Goal: Task Accomplishment & Management: Use online tool/utility

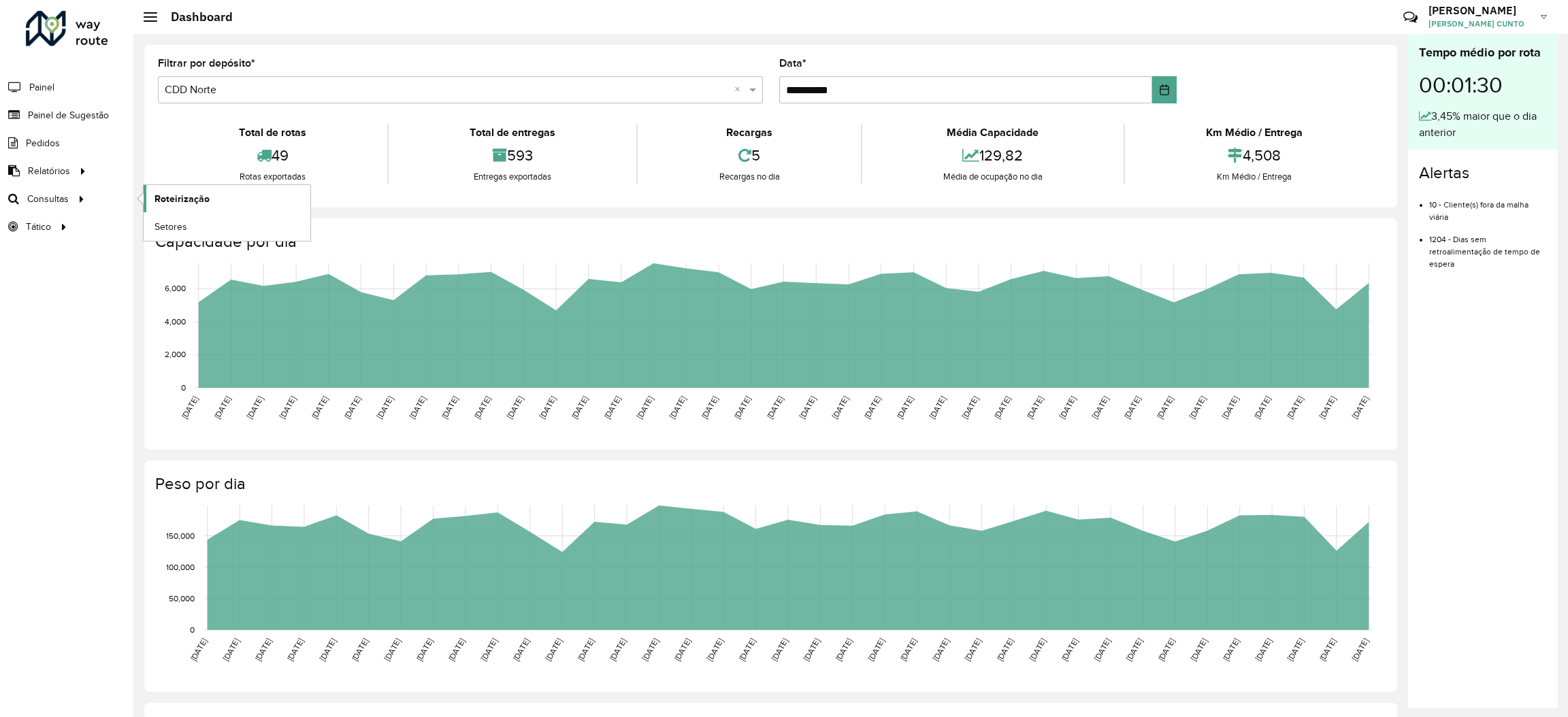
click at [172, 195] on span "Roteirização" at bounding box center [181, 199] width 55 height 14
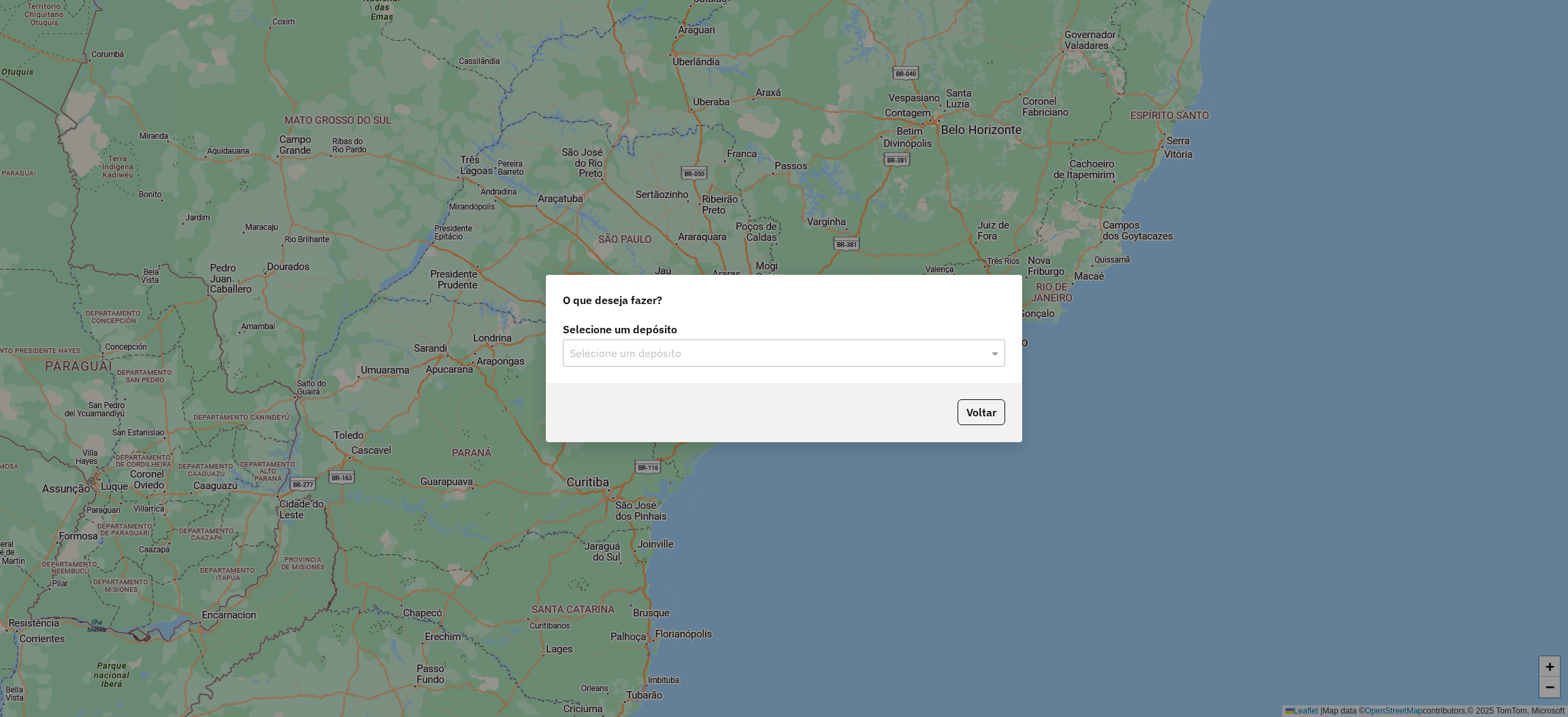
drag, startPoint x: 632, startPoint y: 339, endPoint x: 633, endPoint y: 353, distance: 14.0
click at [632, 345] on div "Selecione um depósito Selecione um depósito" at bounding box center [784, 346] width 442 height 42
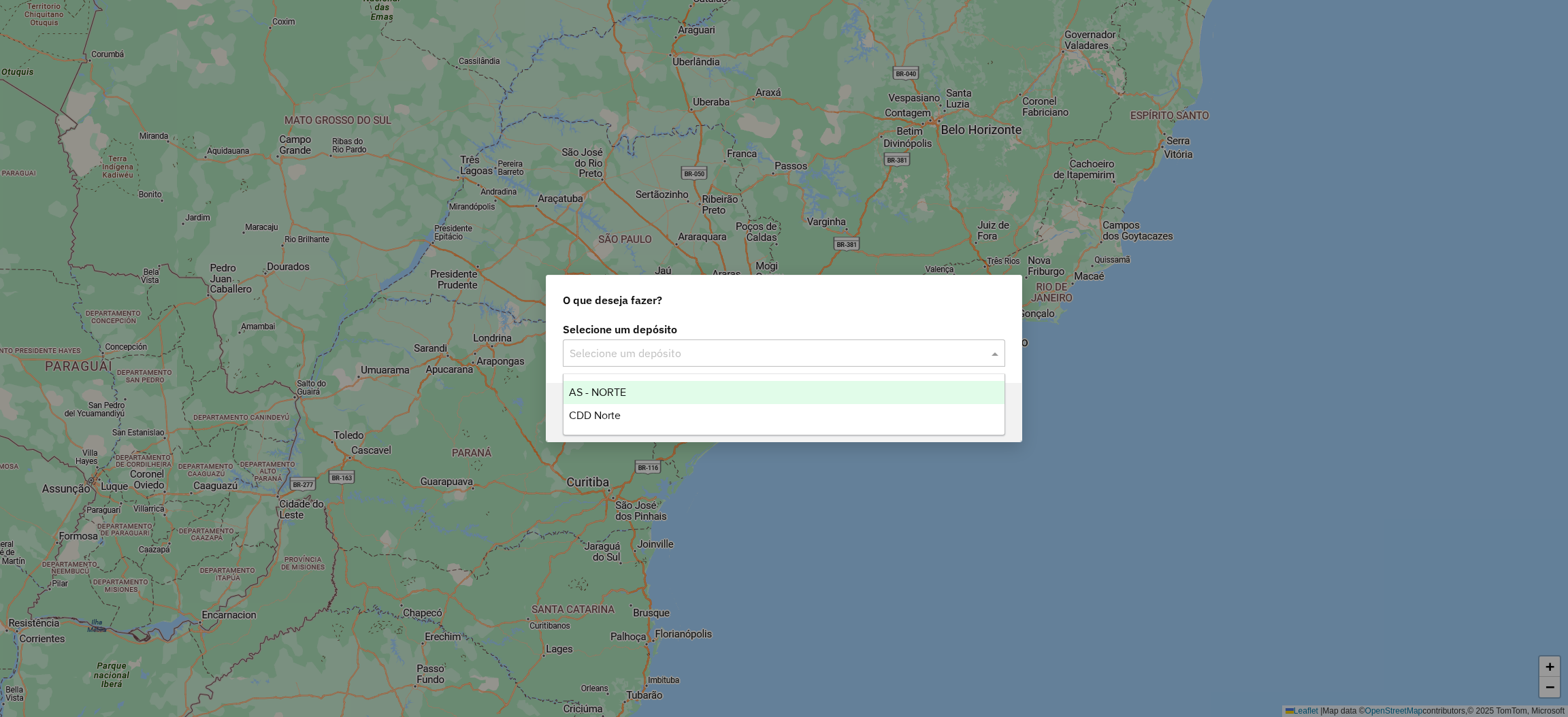
drag, startPoint x: 633, startPoint y: 353, endPoint x: 633, endPoint y: 396, distance: 43.0
click at [633, 355] on input "text" at bounding box center [770, 354] width 401 height 16
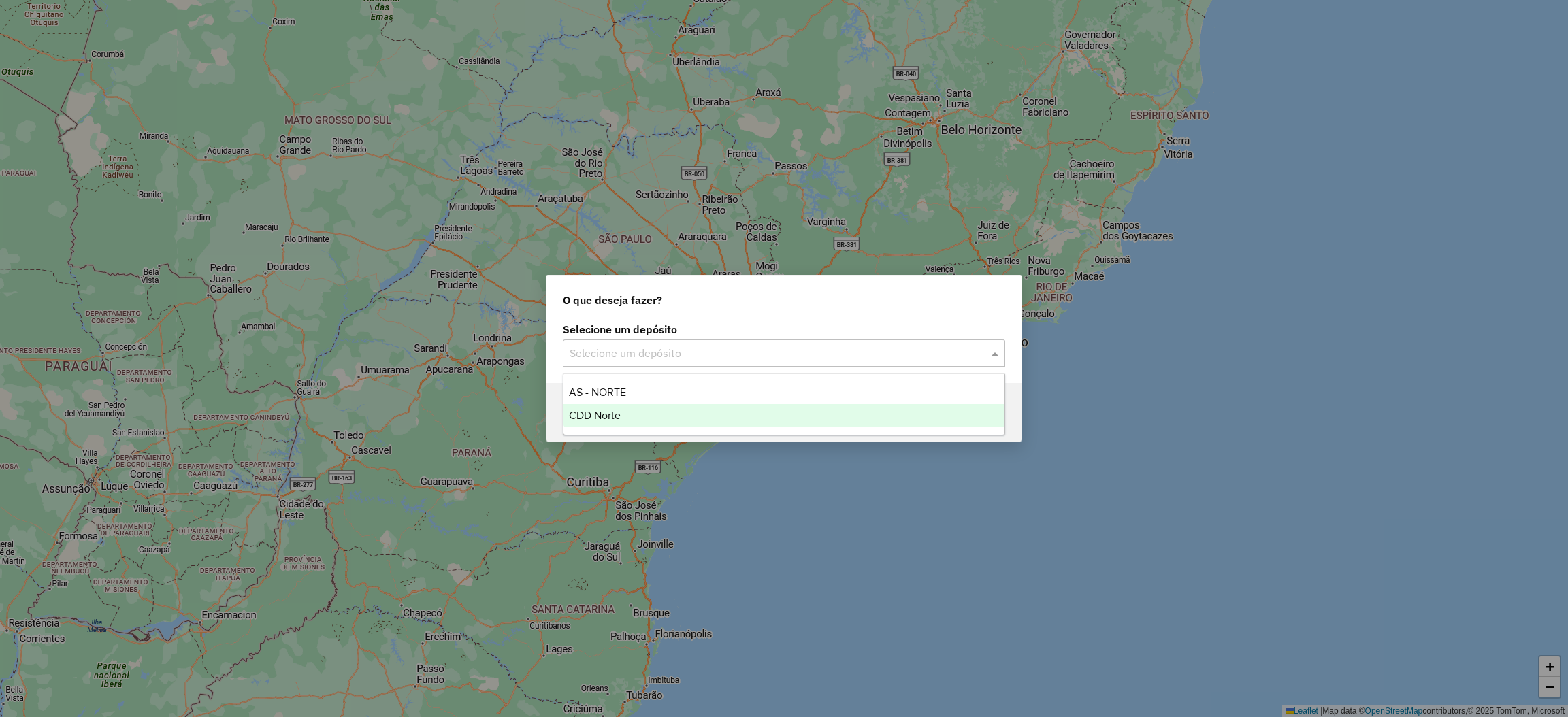
drag, startPoint x: 629, startPoint y: 415, endPoint x: 793, endPoint y: 475, distance: 174.6
click at [628, 416] on div "CDD Norte" at bounding box center [784, 415] width 441 height 23
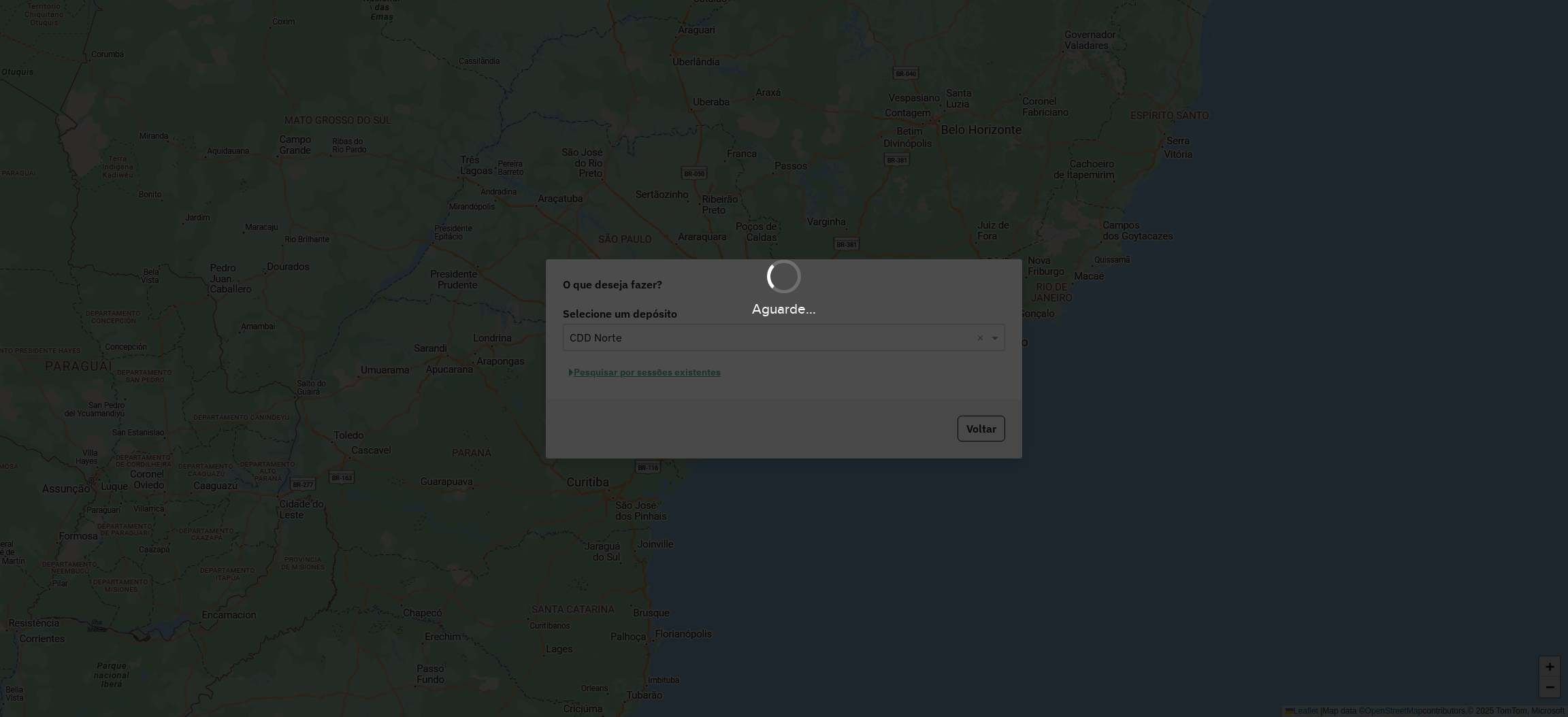
click at [658, 378] on div "Aguarde..." at bounding box center [784, 358] width 1568 height 717
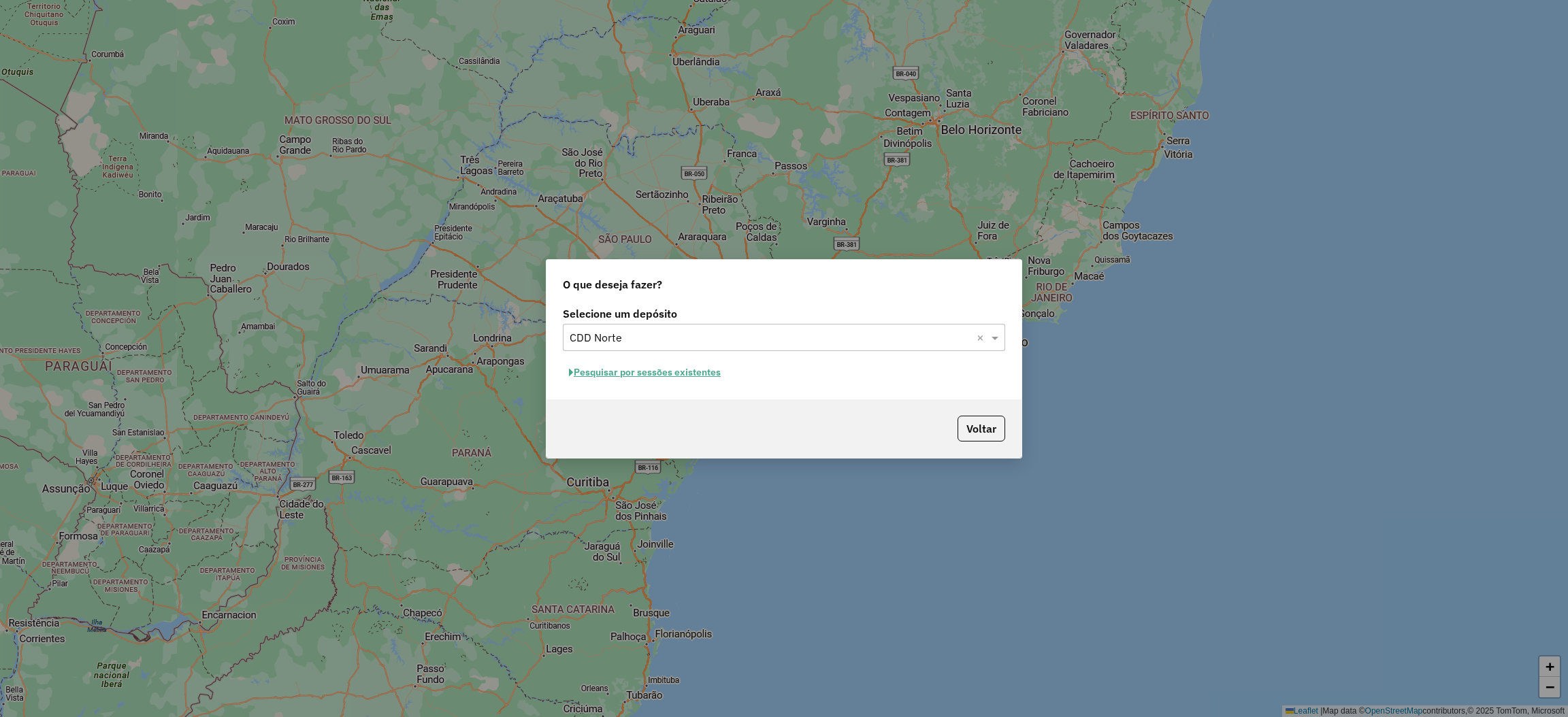
click at [659, 378] on button "Pesquisar por sessões existentes" at bounding box center [645, 371] width 164 height 21
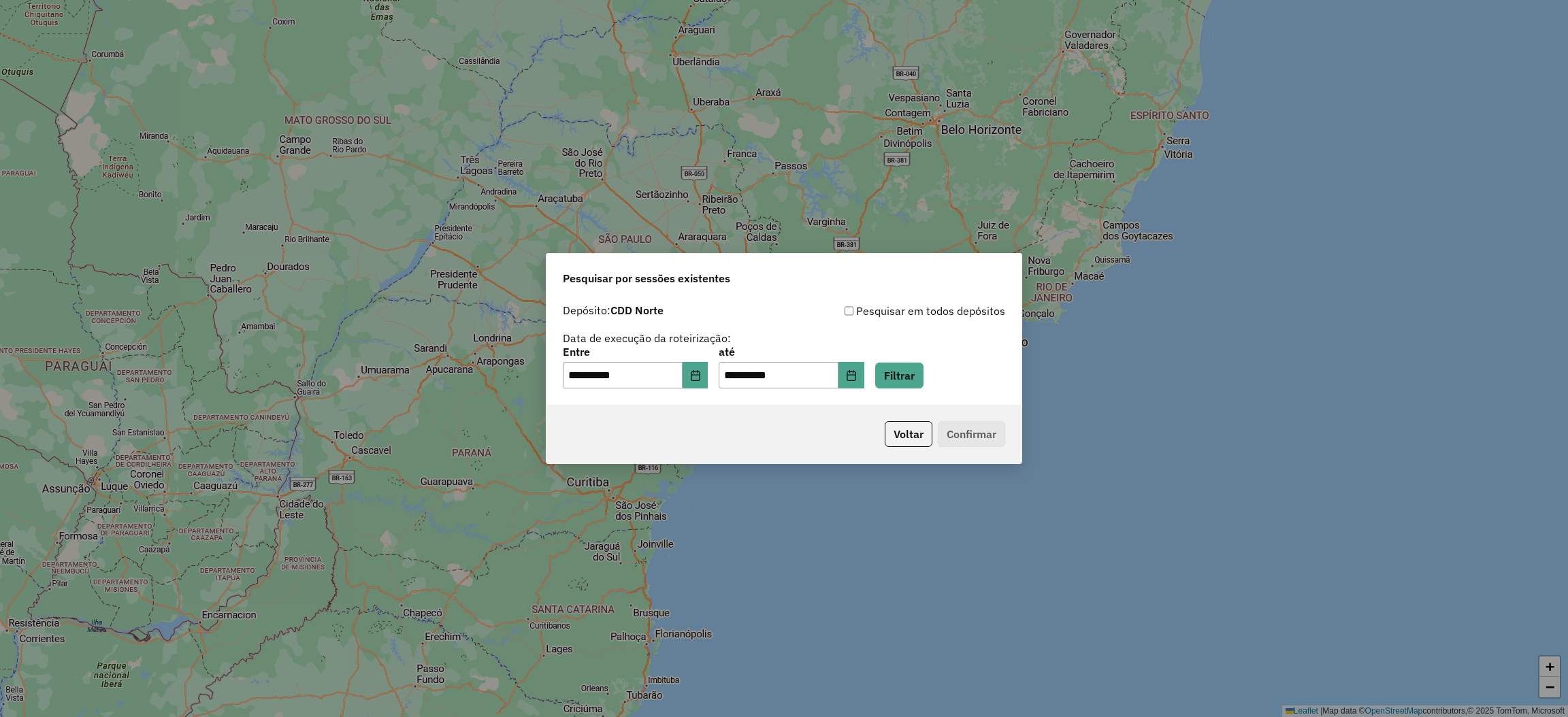
click at [952, 372] on div "**********" at bounding box center [784, 367] width 442 height 42
click at [923, 374] on button "Filtrar" at bounding box center [899, 375] width 49 height 26
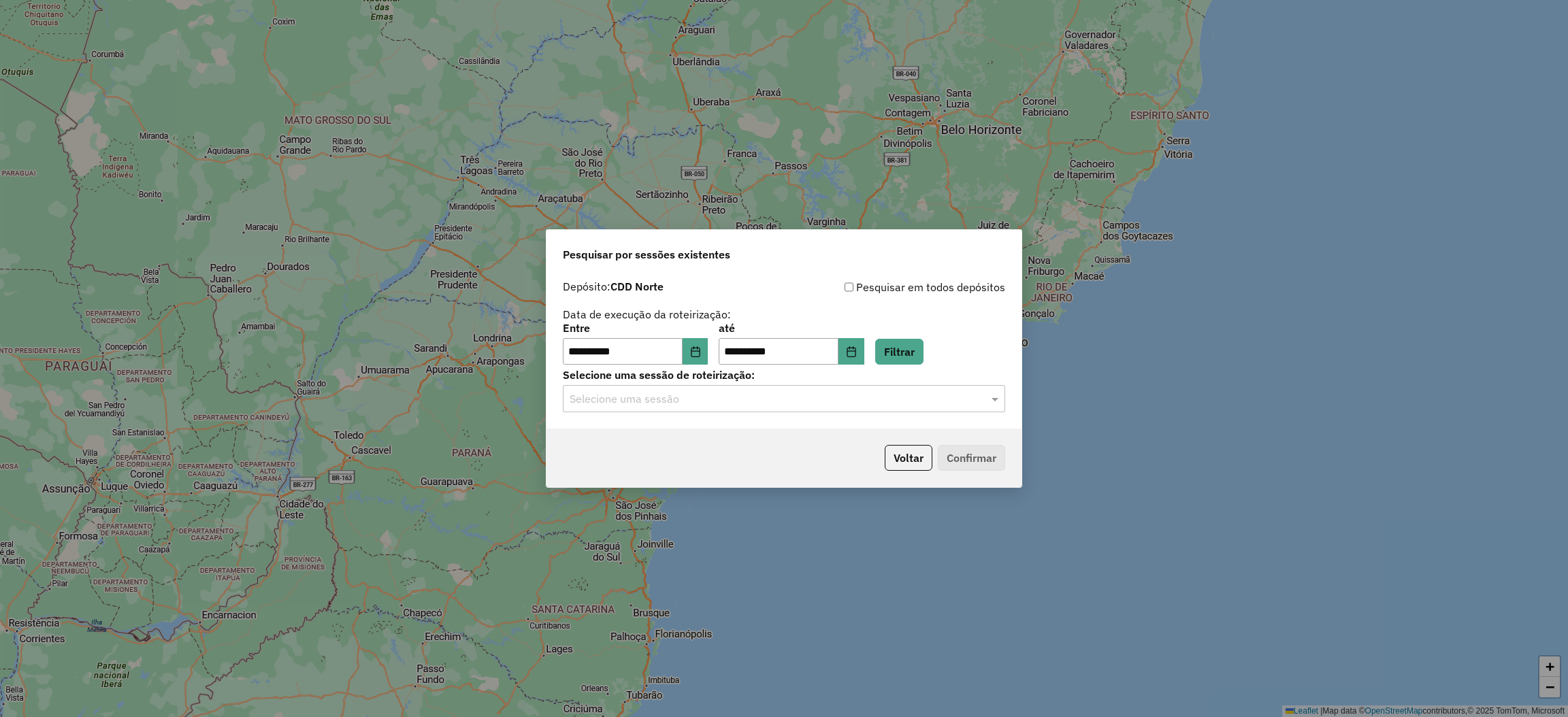
click at [647, 413] on div "**********" at bounding box center [784, 352] width 475 height 155
click at [662, 397] on input "text" at bounding box center [770, 399] width 401 height 16
click at [662, 430] on div "1293555 - 13/10/2025 16:57" at bounding box center [784, 438] width 441 height 23
click at [982, 439] on div "Voltar Confirmar" at bounding box center [784, 457] width 475 height 59
click at [982, 449] on button "Confirmar" at bounding box center [971, 458] width 68 height 26
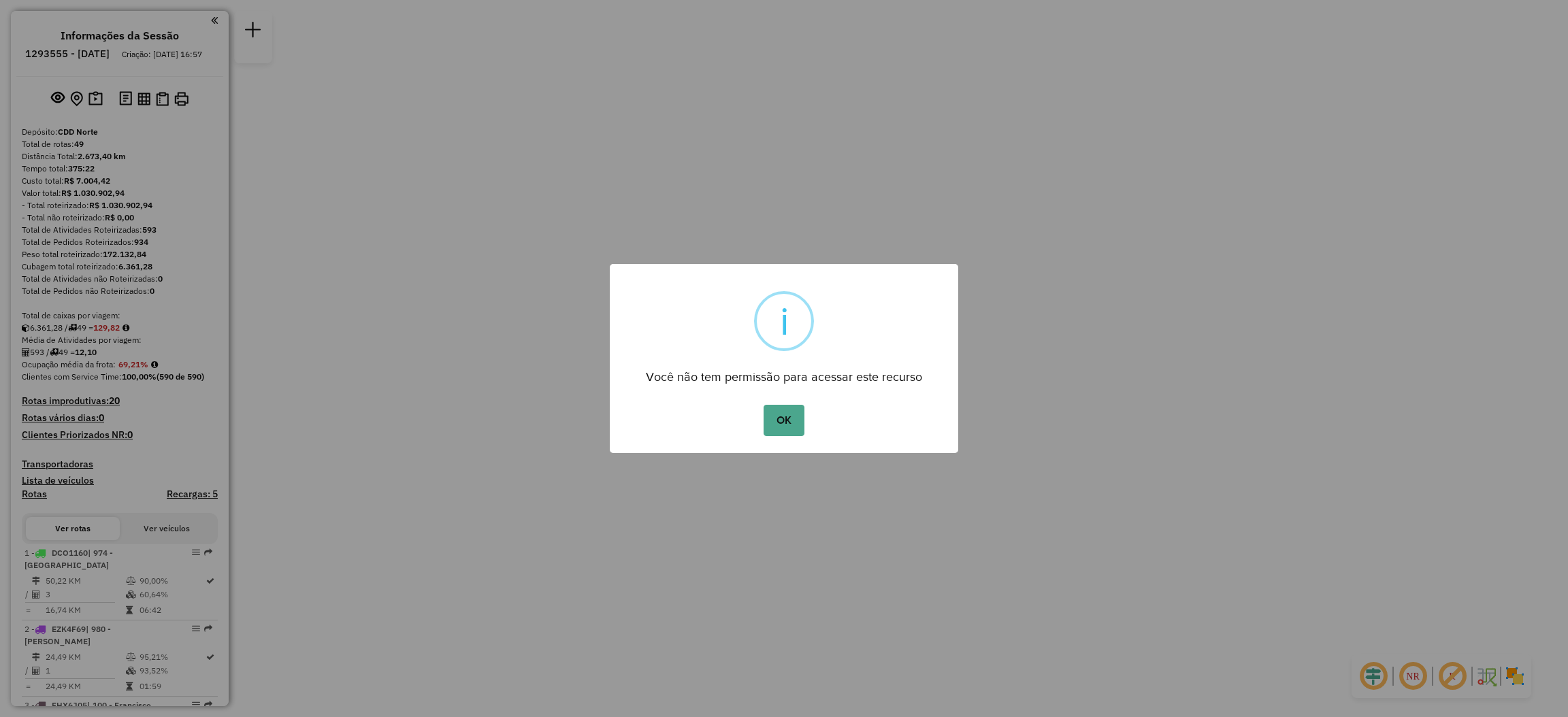
drag, startPoint x: 718, startPoint y: 442, endPoint x: 750, endPoint y: 424, distance: 36.7
click at [741, 428] on div "× i Você não tem permissão para acessar este recurso OK No Cancel" at bounding box center [784, 358] width 349 height 190
click at [754, 420] on div "OK No Cancel" at bounding box center [784, 420] width 349 height 38
click at [775, 419] on button "OK" at bounding box center [783, 419] width 40 height 31
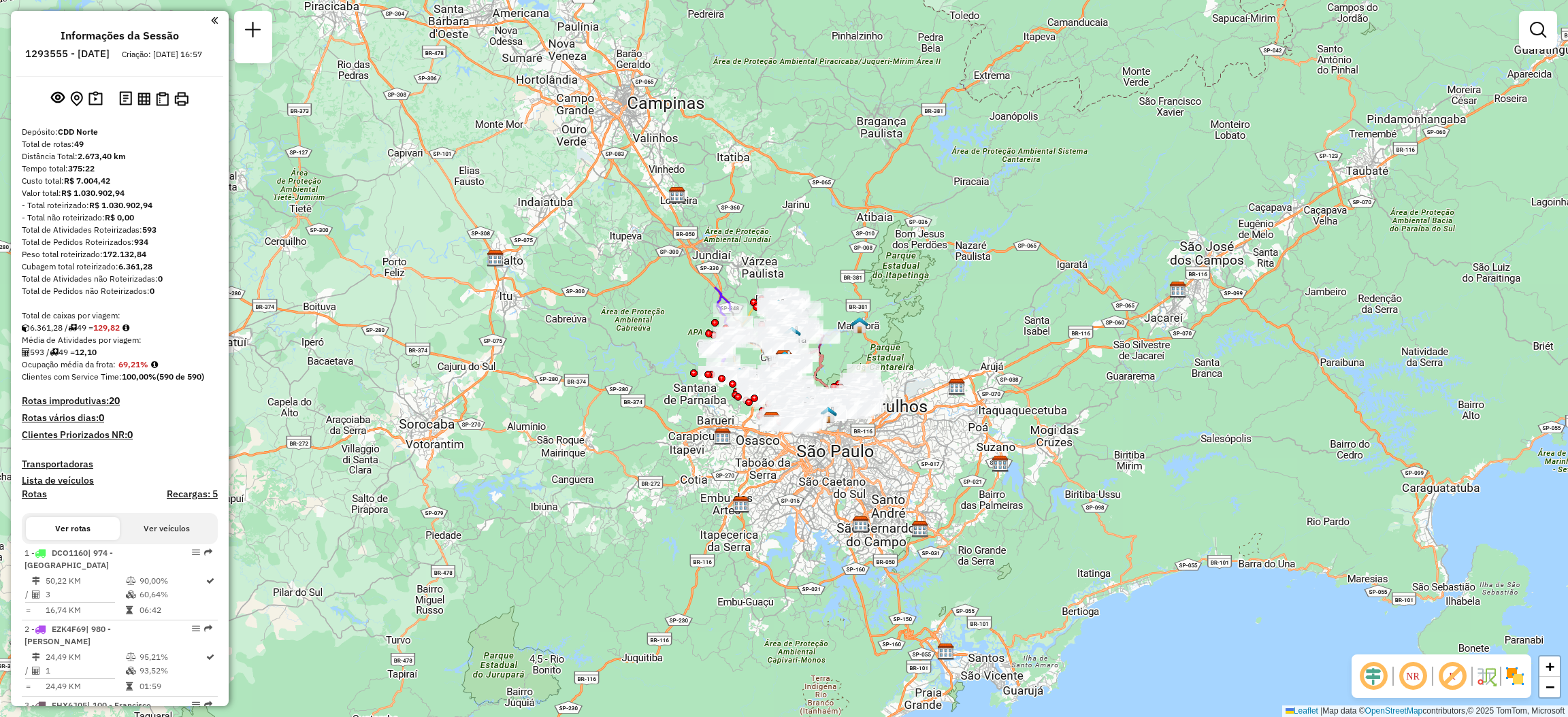
scroll to position [3294, 0]
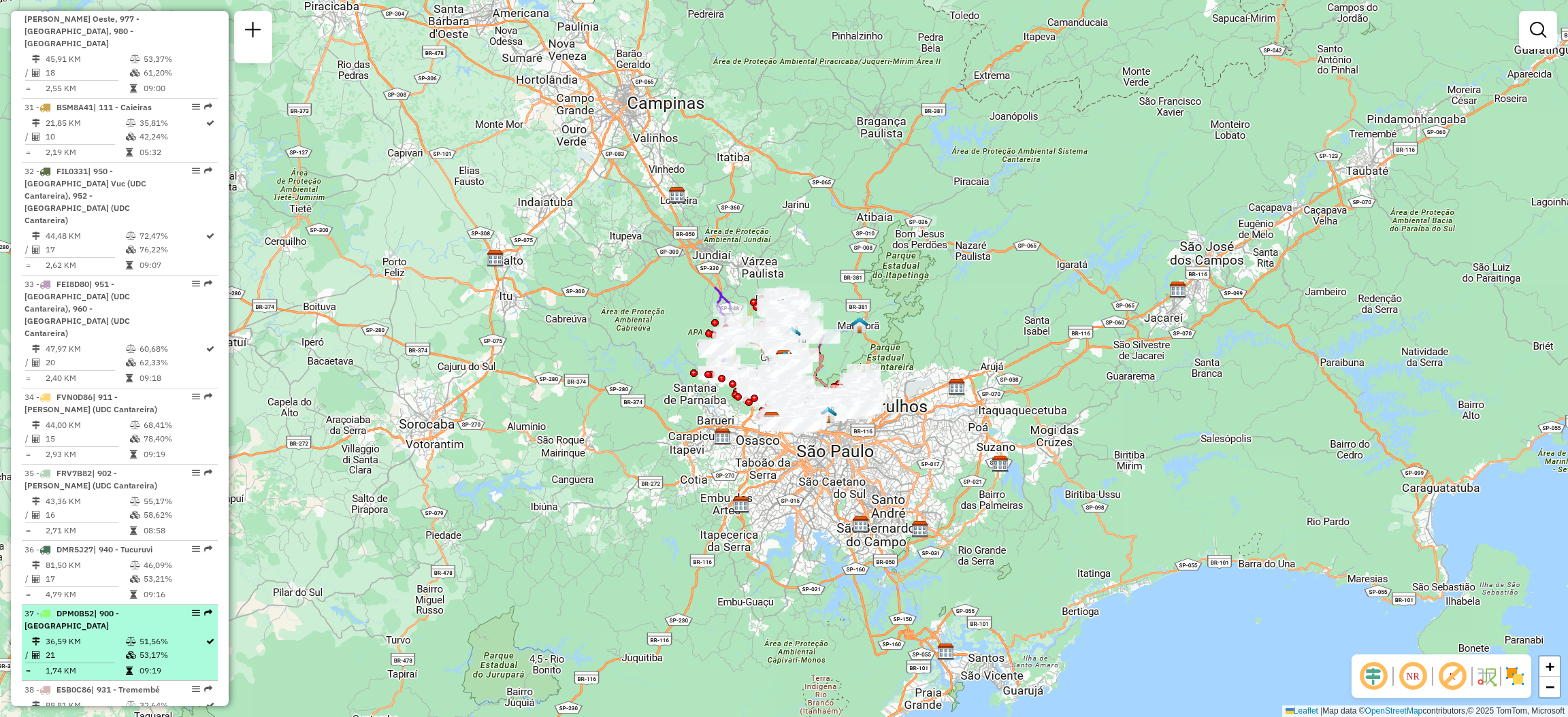
click at [207, 607] on div "37 - DPM0B52 | 900 - City [GEOGRAPHIC_DATA]" at bounding box center [120, 619] width 190 height 25
select select "**********"
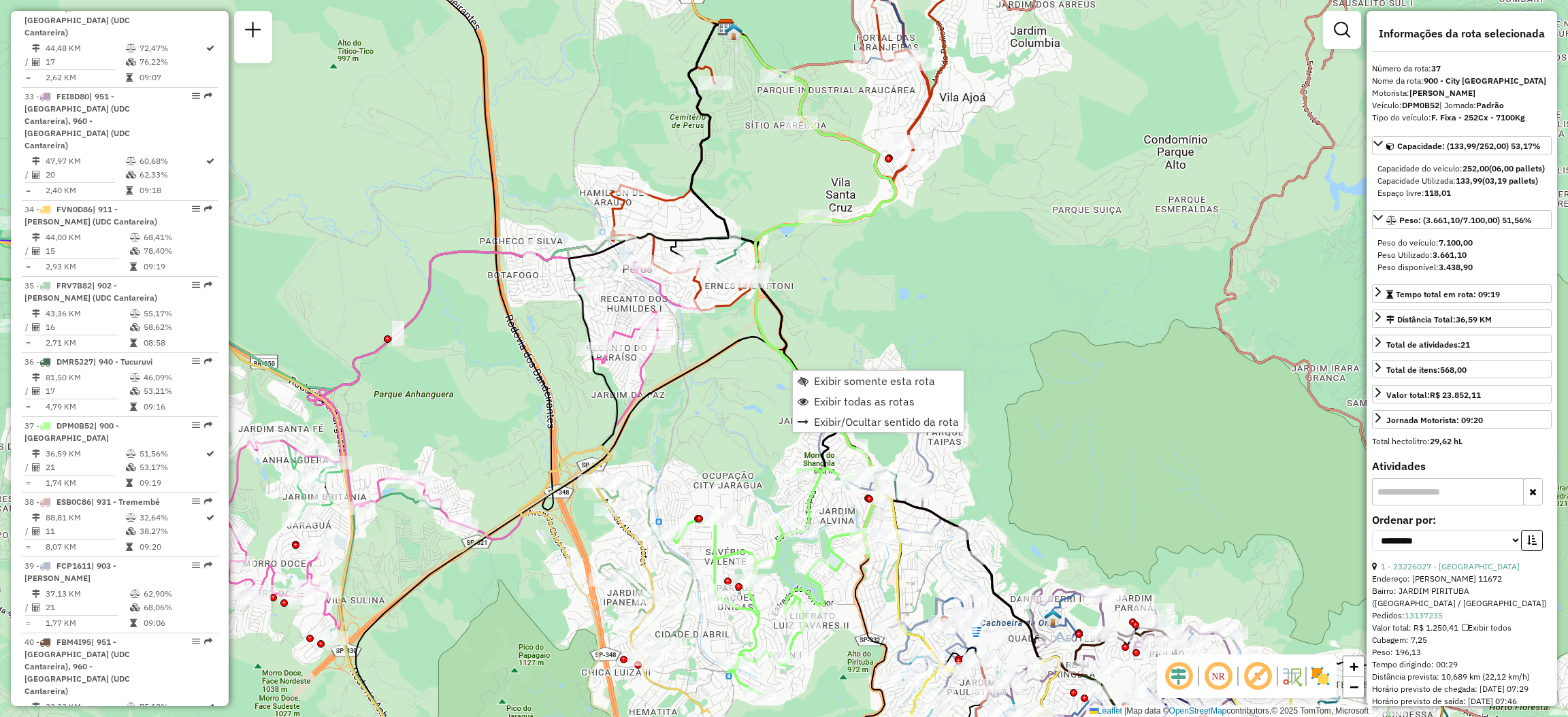
scroll to position [3633, 0]
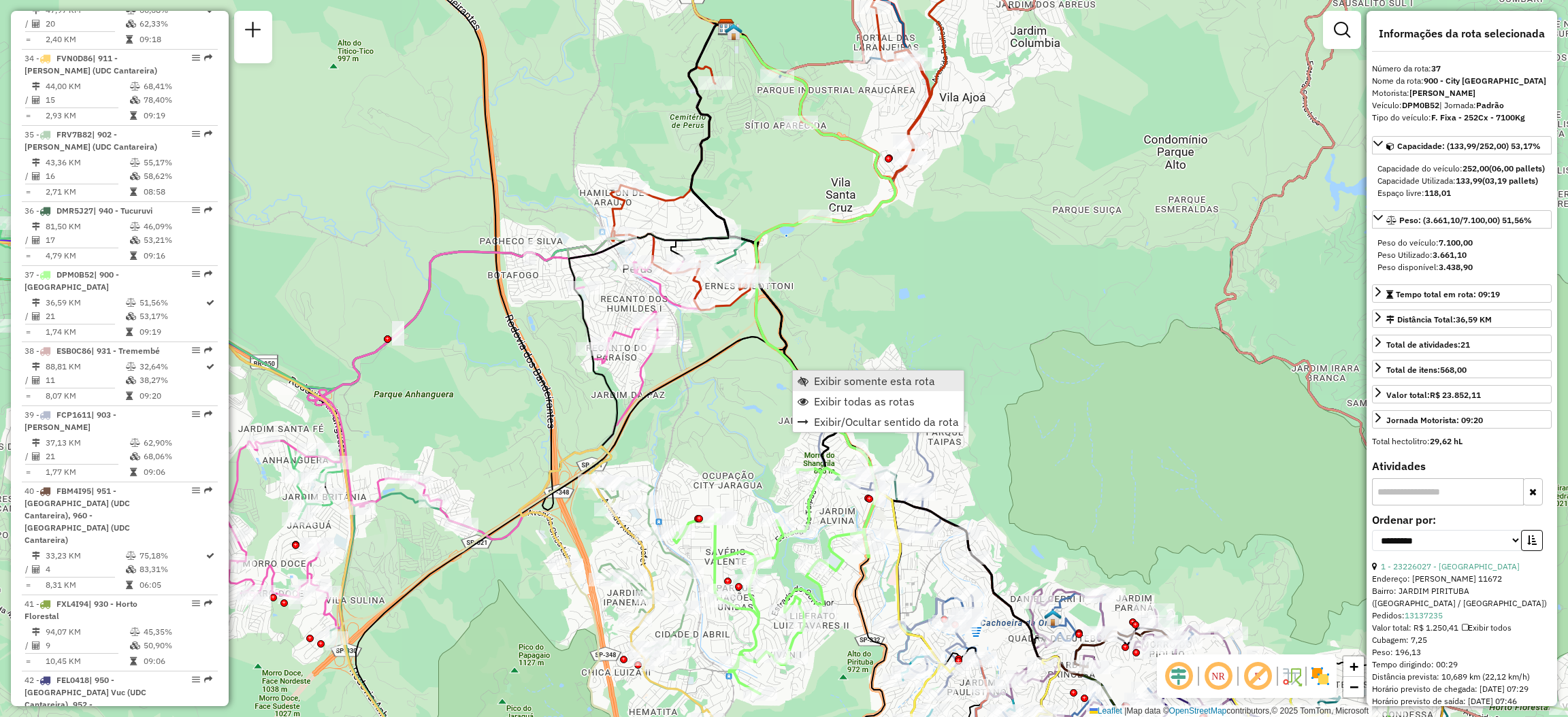
click at [853, 381] on span "Exibir somente esta rota" at bounding box center [875, 380] width 122 height 11
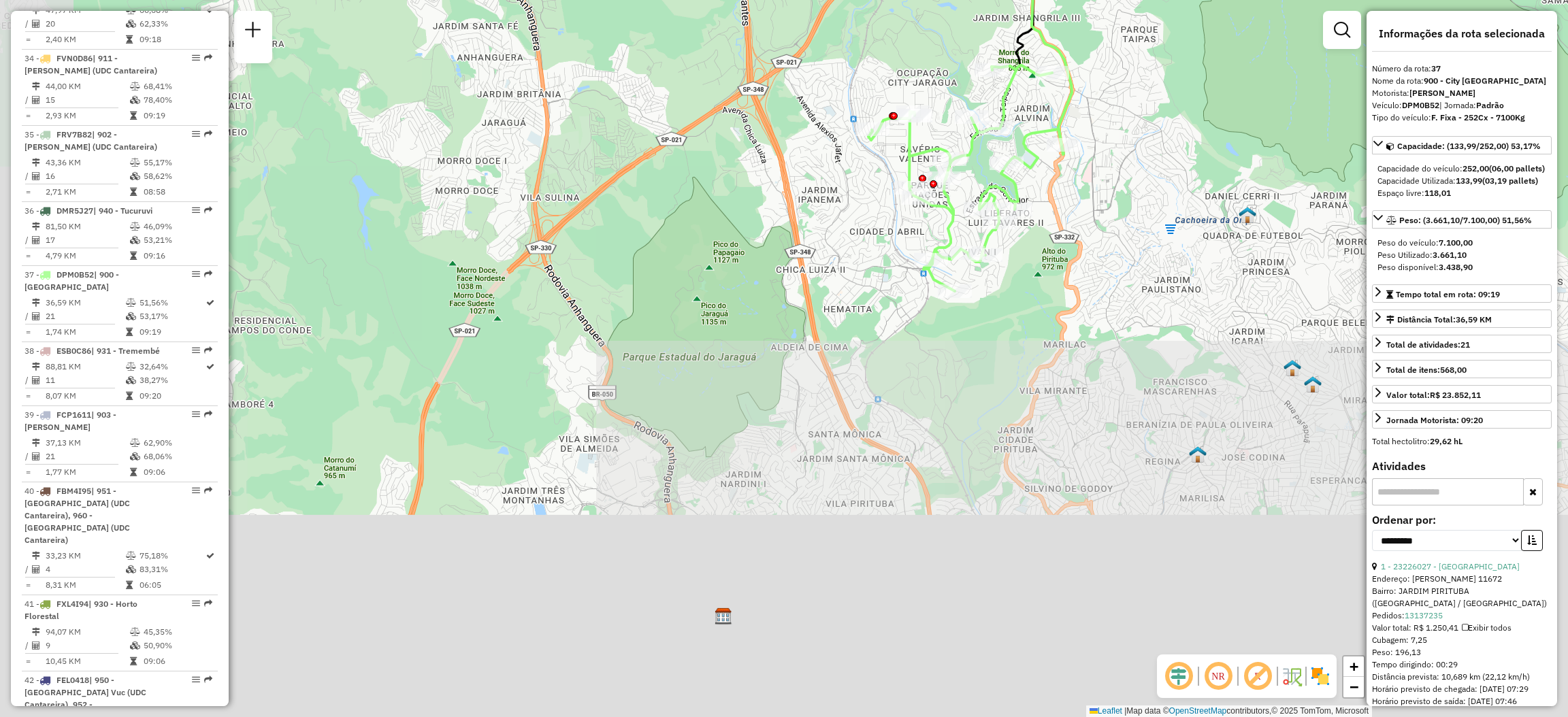
drag, startPoint x: 1002, startPoint y: 276, endPoint x: 1105, endPoint y: 79, distance: 222.3
click at [1105, 79] on div "Janela de atendimento Grade de atendimento Capacidade Transportadoras Veículos …" at bounding box center [784, 358] width 1568 height 717
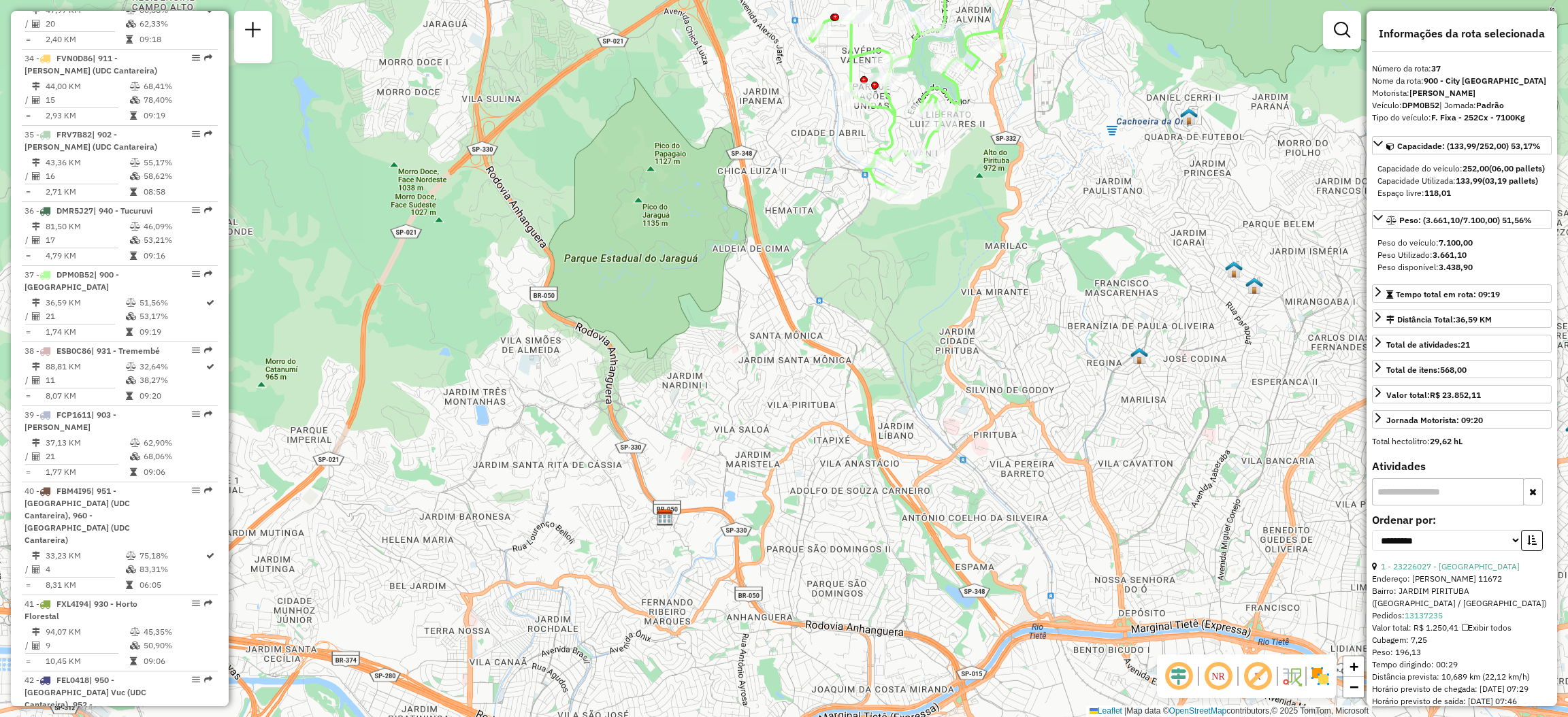
drag, startPoint x: 1117, startPoint y: 249, endPoint x: 1007, endPoint y: 124, distance: 166.5
click at [1019, 127] on div "Janela de atendimento Grade de atendimento Capacidade Transportadoras Veículos …" at bounding box center [784, 358] width 1568 height 717
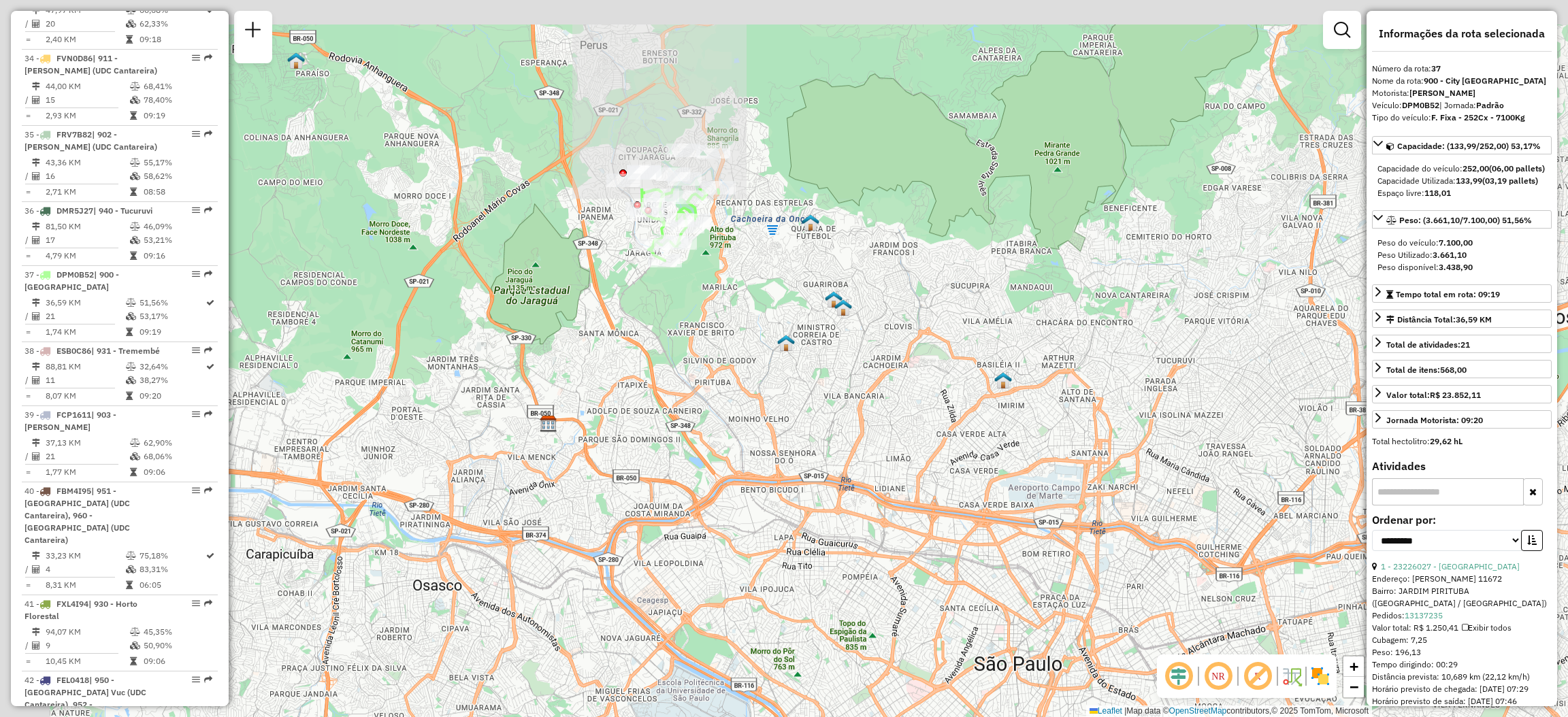
drag, startPoint x: 742, startPoint y: 167, endPoint x: 845, endPoint y: 362, distance: 220.5
click at [845, 362] on div "Janela de atendimento Grade de atendimento Capacidade Transportadoras Veículos …" at bounding box center [784, 358] width 1568 height 717
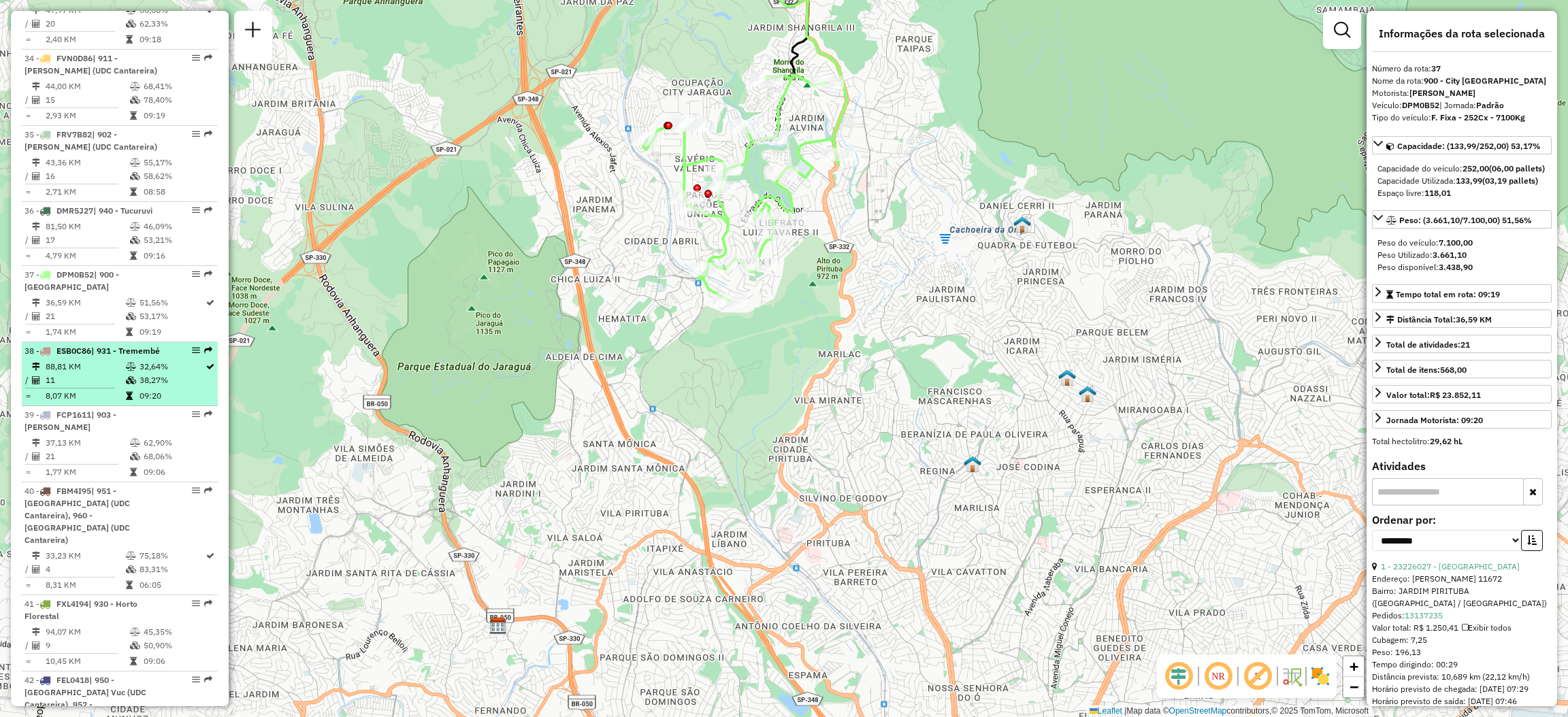
scroll to position [3531, 0]
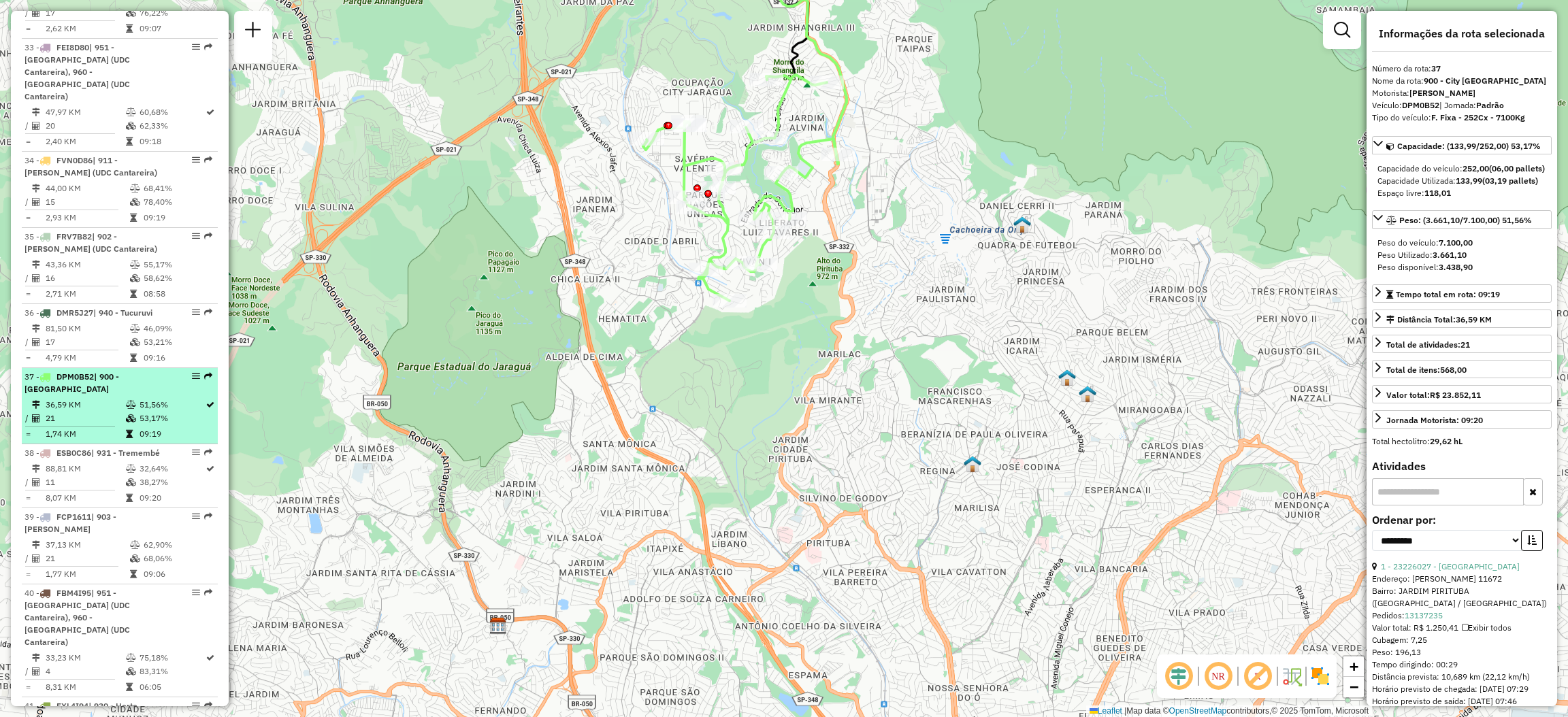
click at [205, 372] on em at bounding box center [208, 376] width 8 height 8
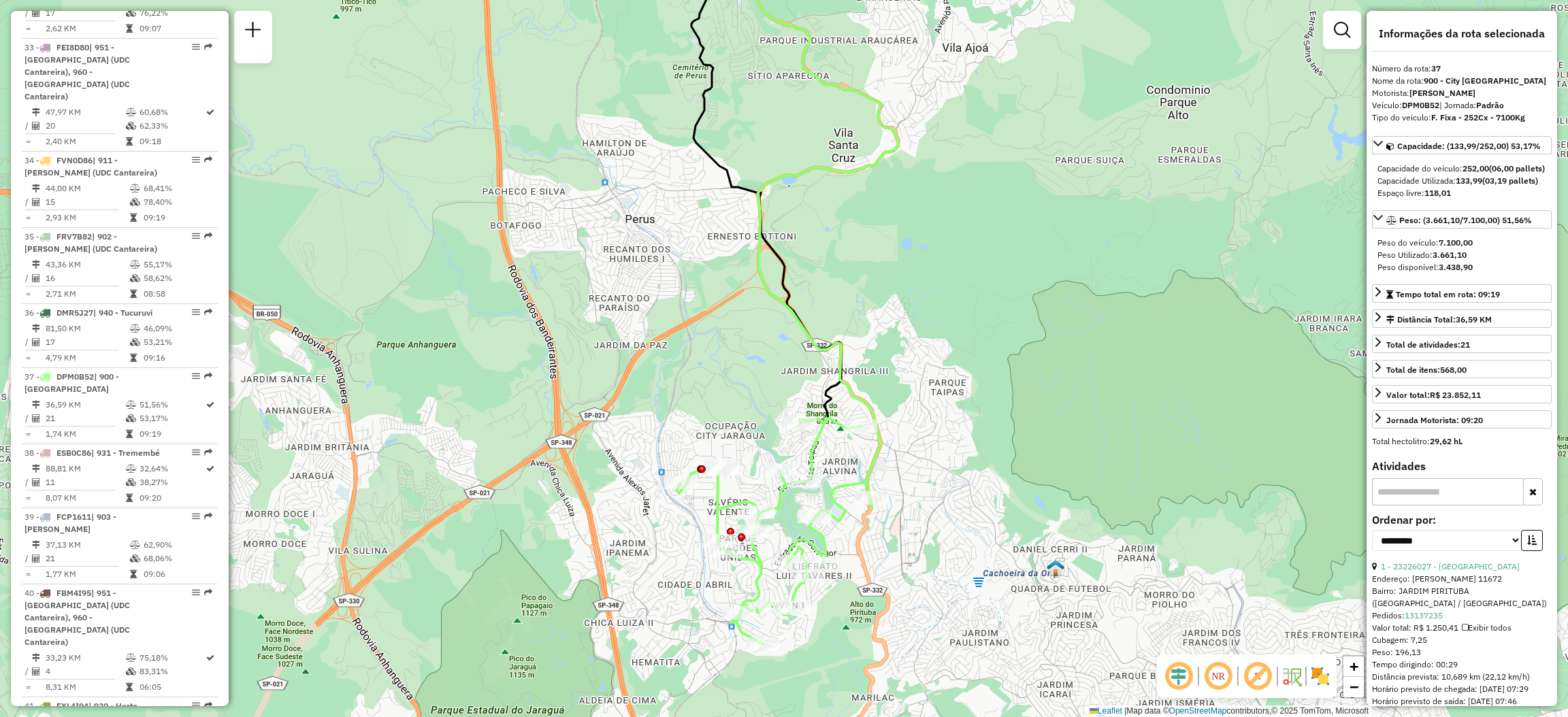
drag, startPoint x: 634, startPoint y: 453, endPoint x: 703, endPoint y: 407, distance: 82.9
click at [632, 378] on div "Janela de atendimento Grade de atendimento Capacidade Transportadoras Veículos …" at bounding box center [784, 358] width 1568 height 717
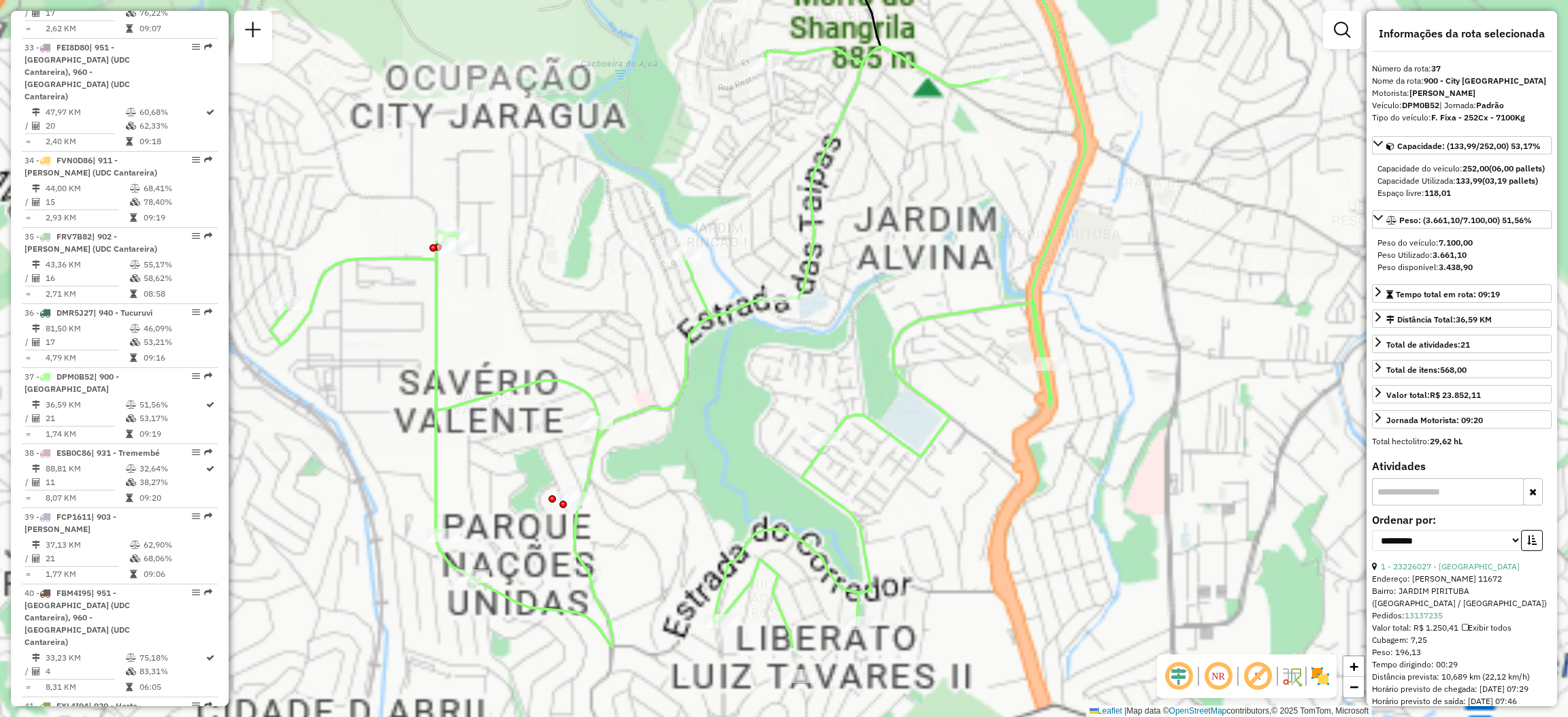
drag, startPoint x: 803, startPoint y: 460, endPoint x: 761, endPoint y: 171, distance: 292.0
click at [761, 173] on div "Janela de atendimento Grade de atendimento Capacidade Transportadoras Veículos …" at bounding box center [784, 358] width 1568 height 717
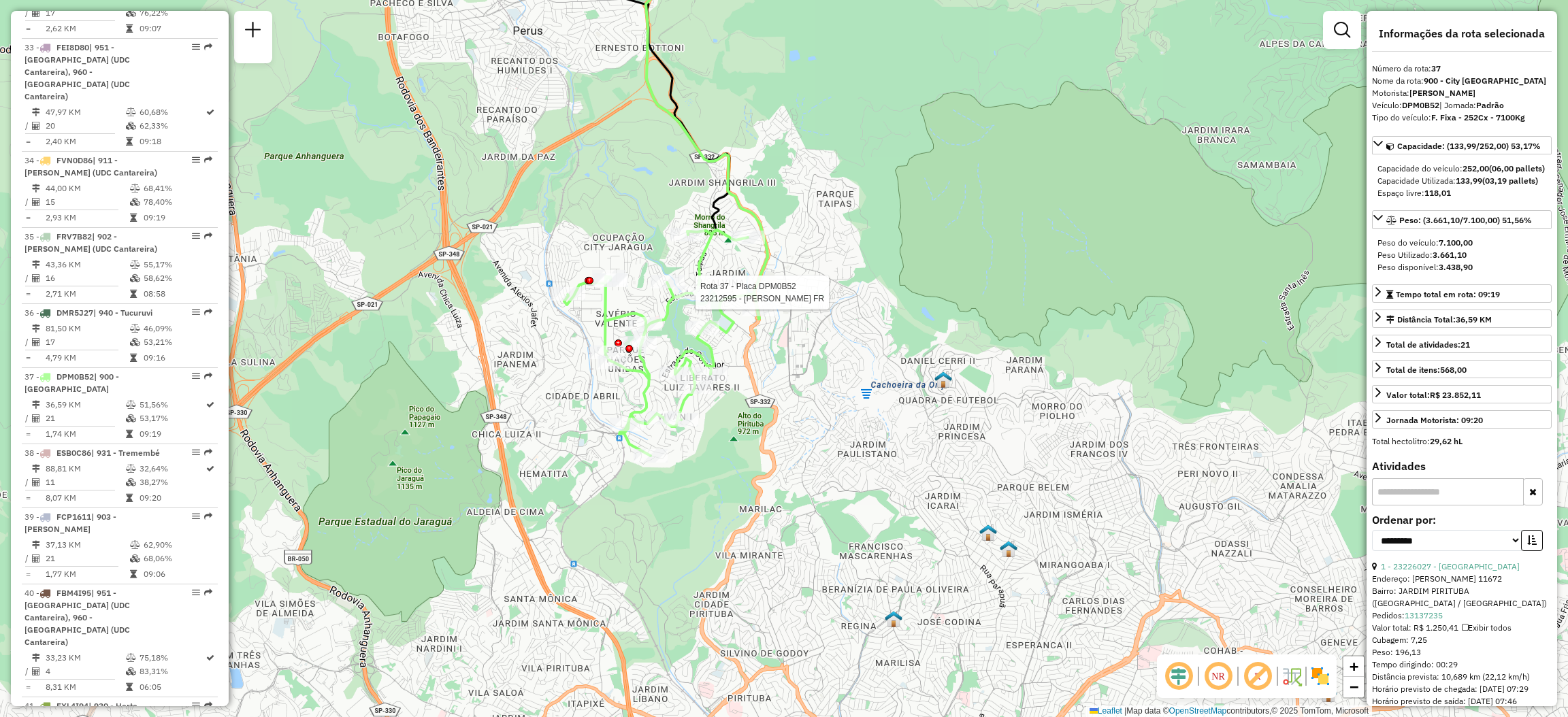
scroll to position [484, 0]
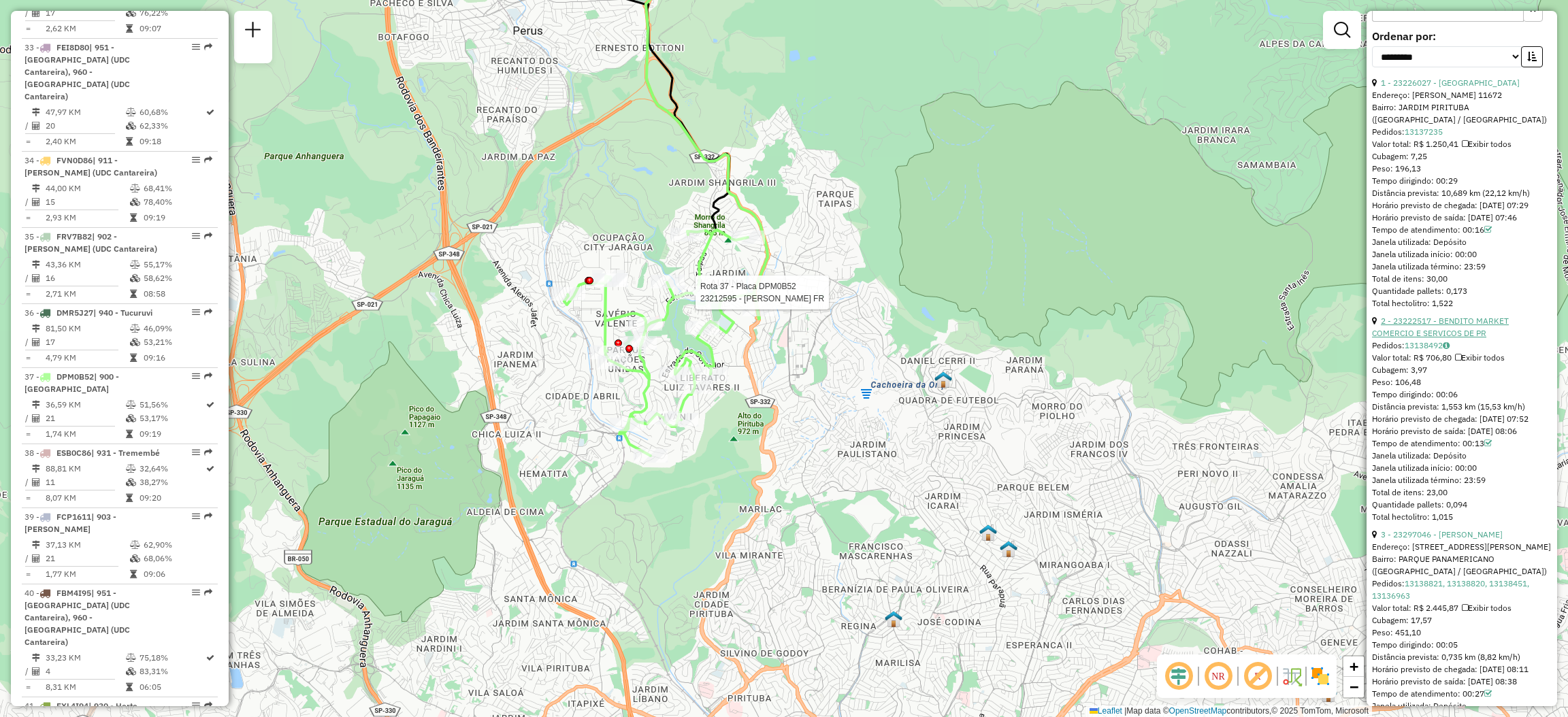
click at [1471, 339] on link "2 - 23222517 - BENDITO MARKET COMERCIO E SERVICOS DE PR" at bounding box center [1439, 327] width 136 height 23
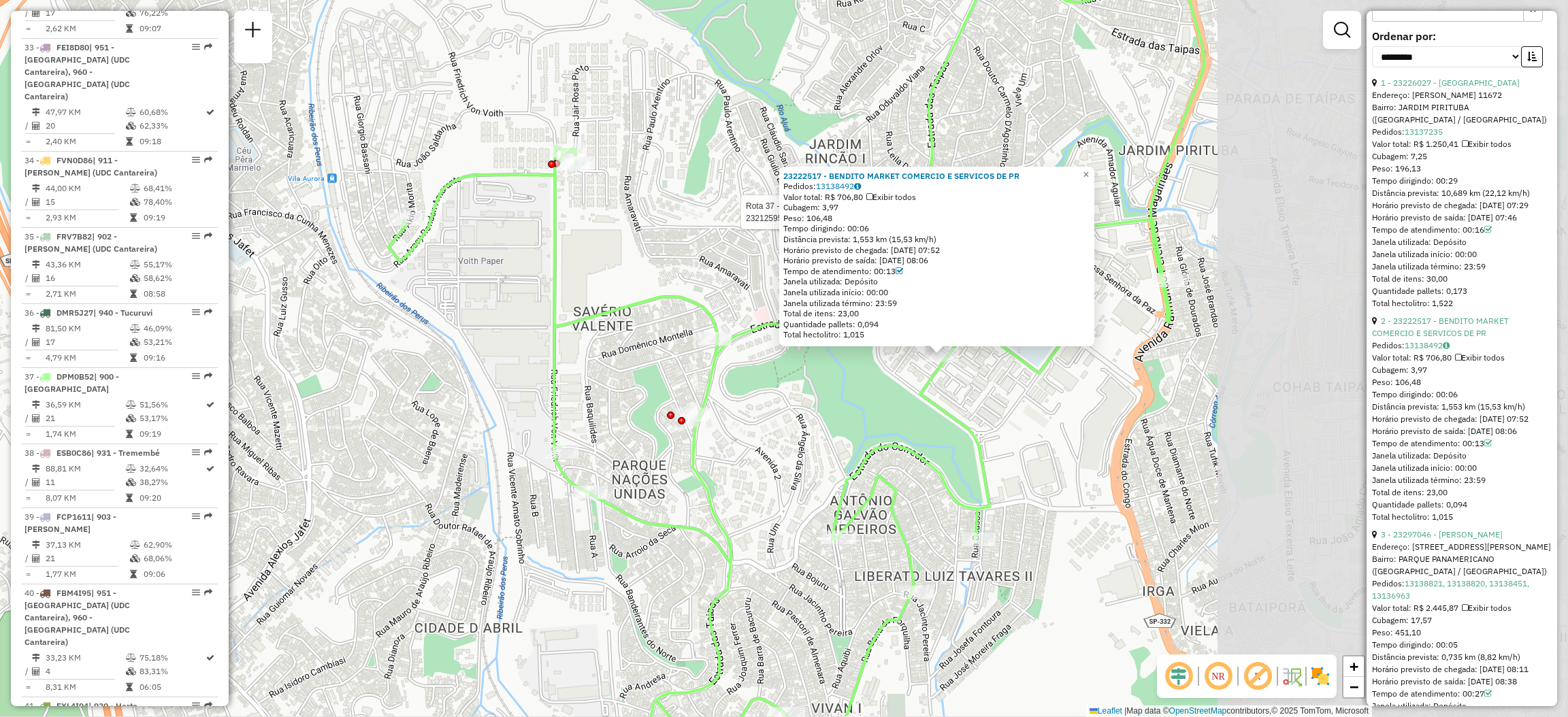
drag, startPoint x: 981, startPoint y: 390, endPoint x: 596, endPoint y: 341, distance: 388.1
click at [596, 341] on div "Rota 37 - Placa DPM0B52 23212595 - [PERSON_NAME] FR 23222517 - BENDITO MARKET C…" at bounding box center [784, 358] width 1568 height 717
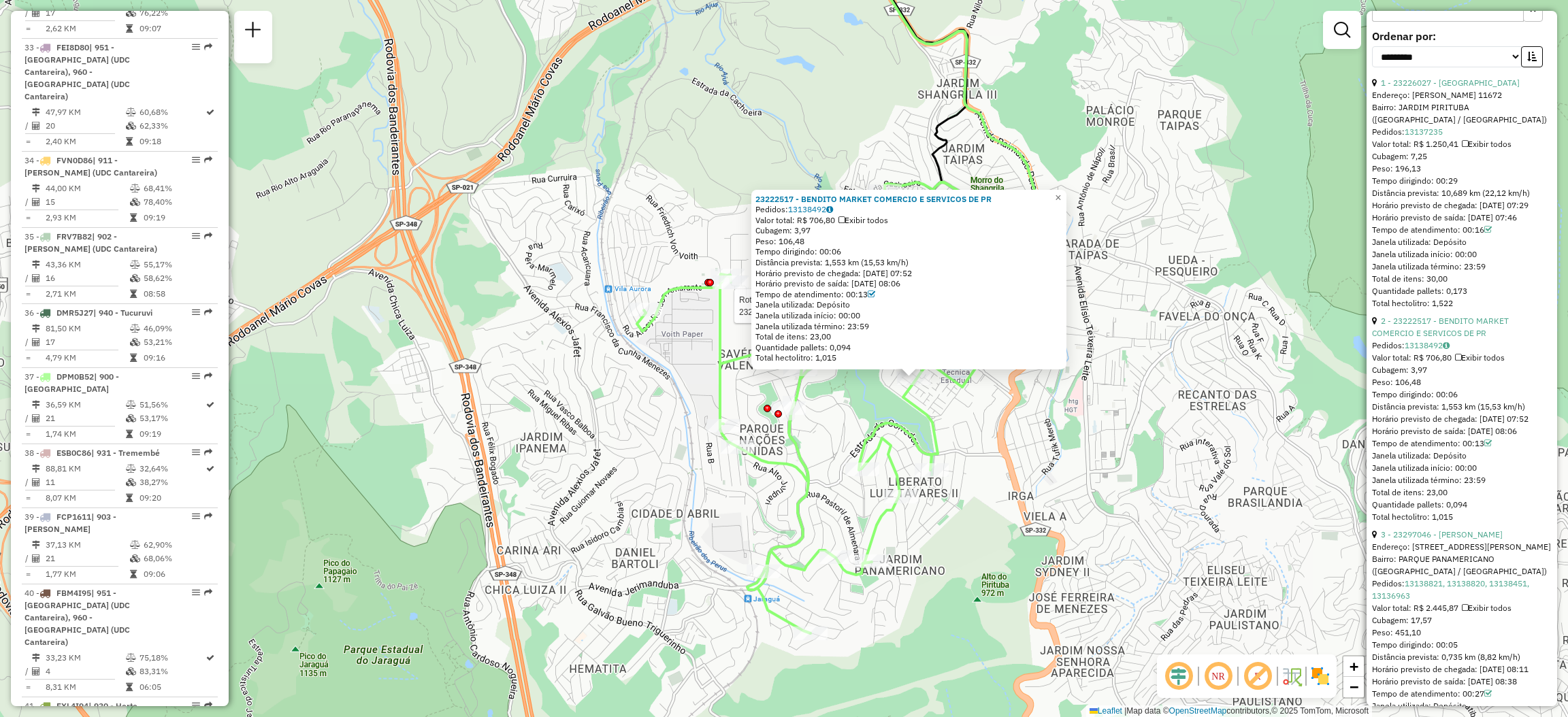
drag, startPoint x: 982, startPoint y: 374, endPoint x: 919, endPoint y: 391, distance: 65.3
click at [920, 391] on div "Rota 37 - Placa DPM0B52 23212595 - [PERSON_NAME] FR 23222517 - BENDITO MARKET C…" at bounding box center [784, 358] width 1568 height 717
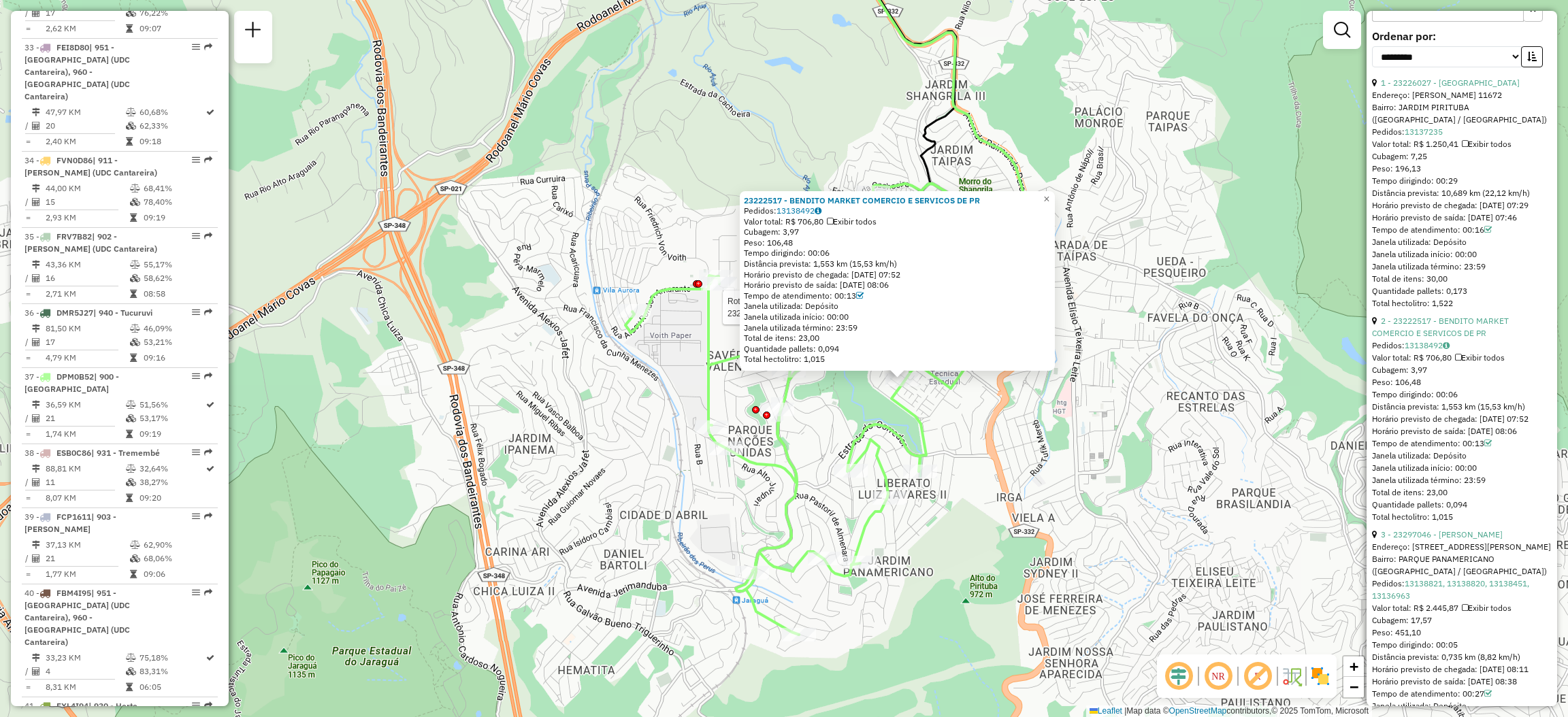
scroll to position [586, 0]
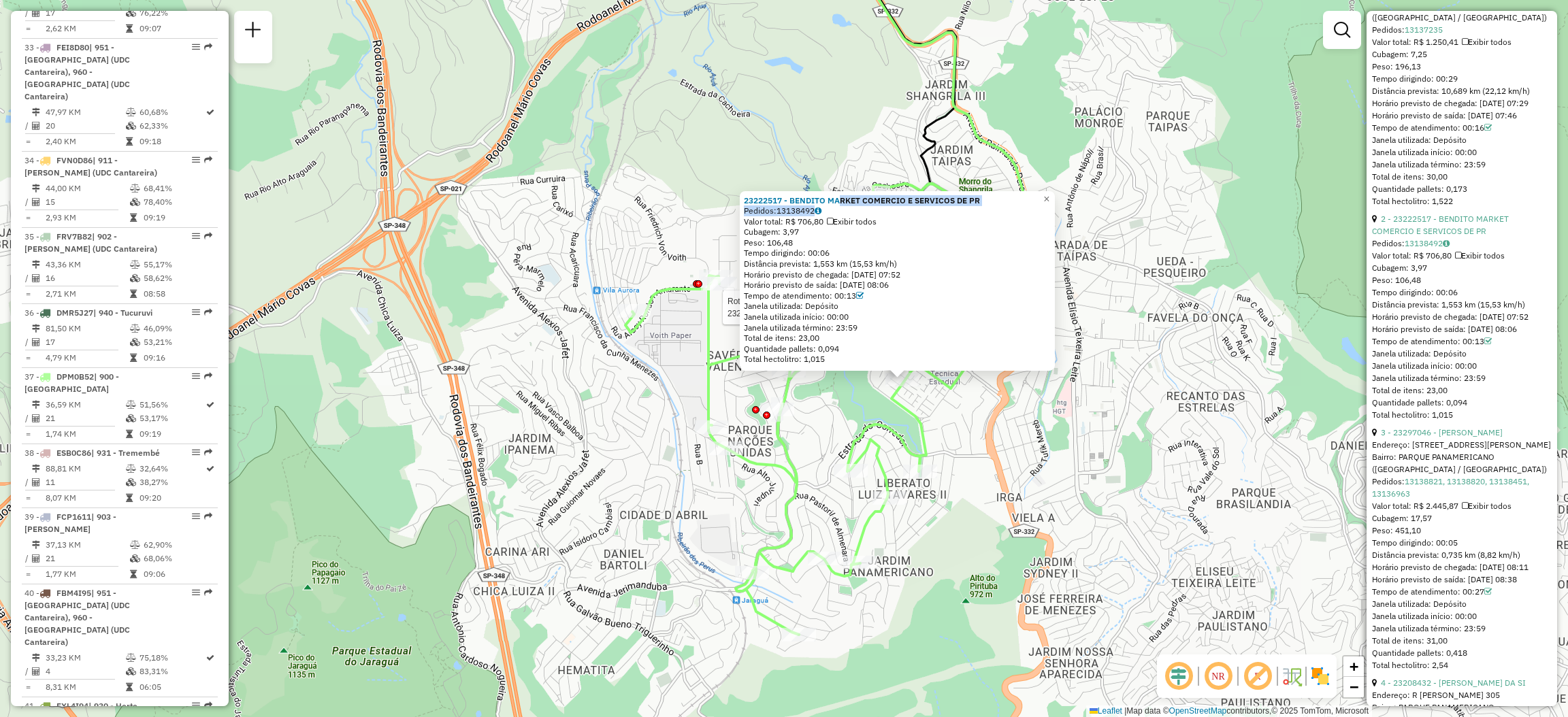
drag, startPoint x: 1018, startPoint y: 208, endPoint x: 954, endPoint y: 214, distance: 64.3
click at [894, 204] on div "23222517 - BENDITO MARKET COMERCIO E SERVICOS DE PR Pedidos: 13138492 Valor tot…" at bounding box center [898, 279] width 307 height 170
click at [986, 198] on div "23222517 - BENDITO MARKET COMERCIO E SERVICOS DE PR" at bounding box center [898, 199] width 307 height 11
drag, startPoint x: 989, startPoint y: 197, endPoint x: 740, endPoint y: 199, distance: 249.0
click at [740, 199] on div "23222517 - BENDITO MARKET COMERCIO E SERVICOS DE PR Pedidos: 13138492 Valor tot…" at bounding box center [898, 280] width 315 height 180
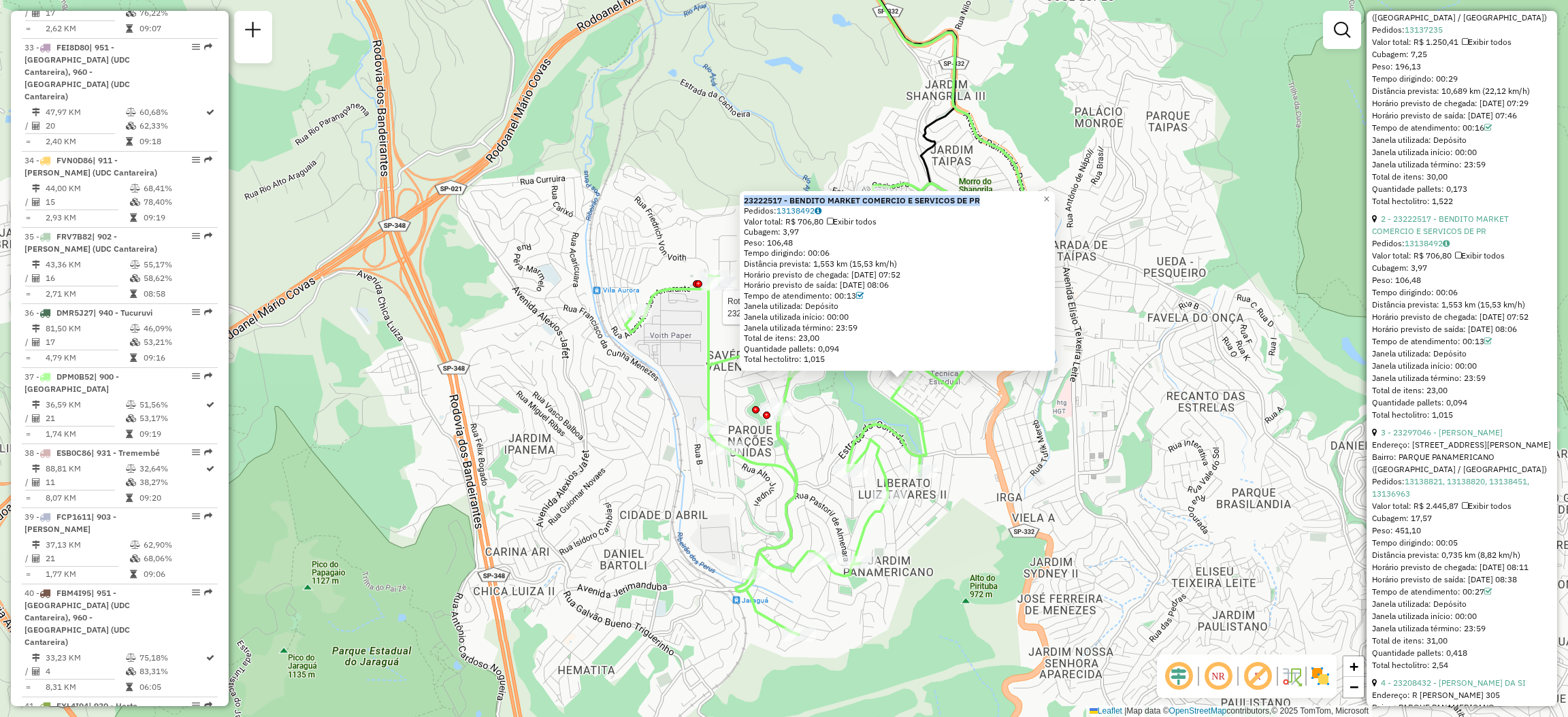
click at [958, 293] on div "Tempo de atendimento: 00:13" at bounding box center [898, 296] width 307 height 11
